Goal: Contribute content

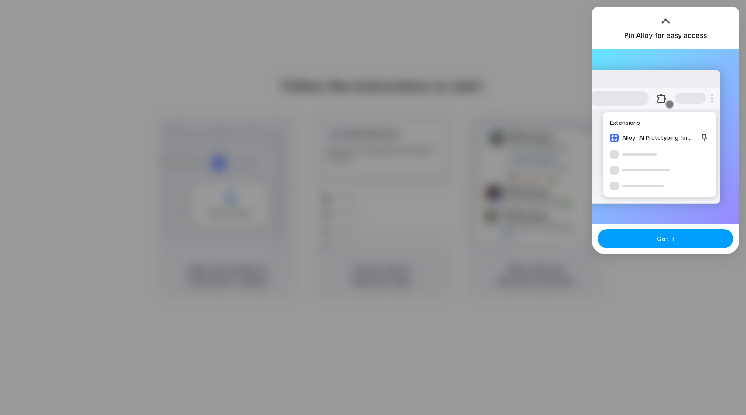
click at [657, 242] on span "Got it" at bounding box center [665, 238] width 17 height 9
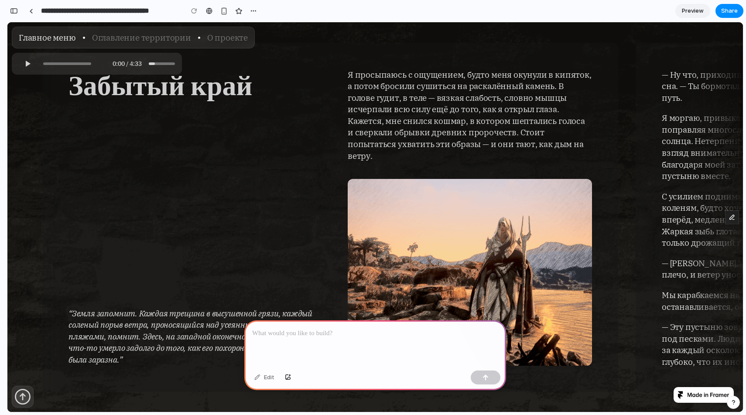
scroll to position [2747, 0]
click at [31, 7] on link at bounding box center [30, 10] width 13 height 13
